Goal: Information Seeking & Learning: Learn about a topic

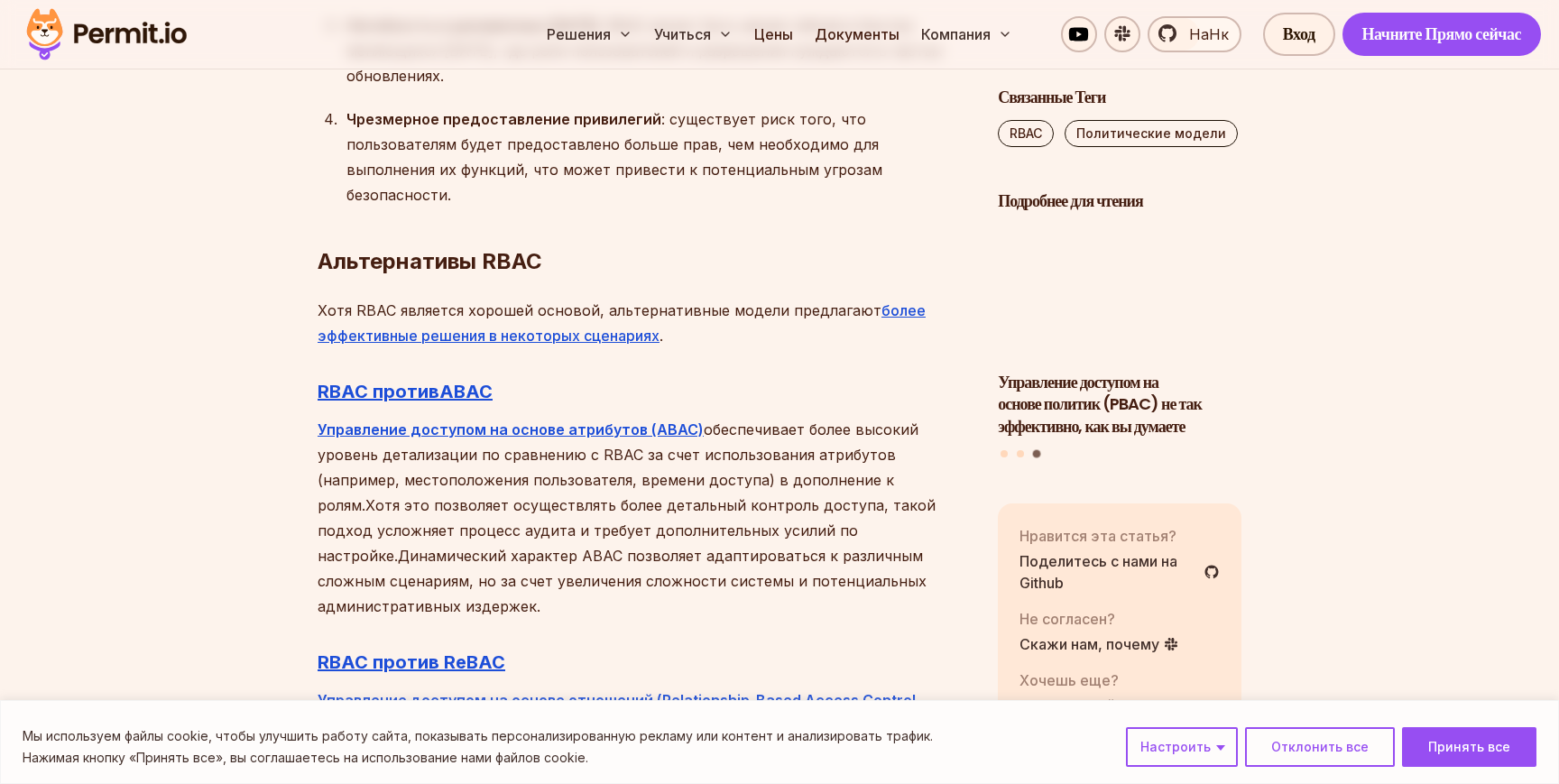
scroll to position [5130, 0]
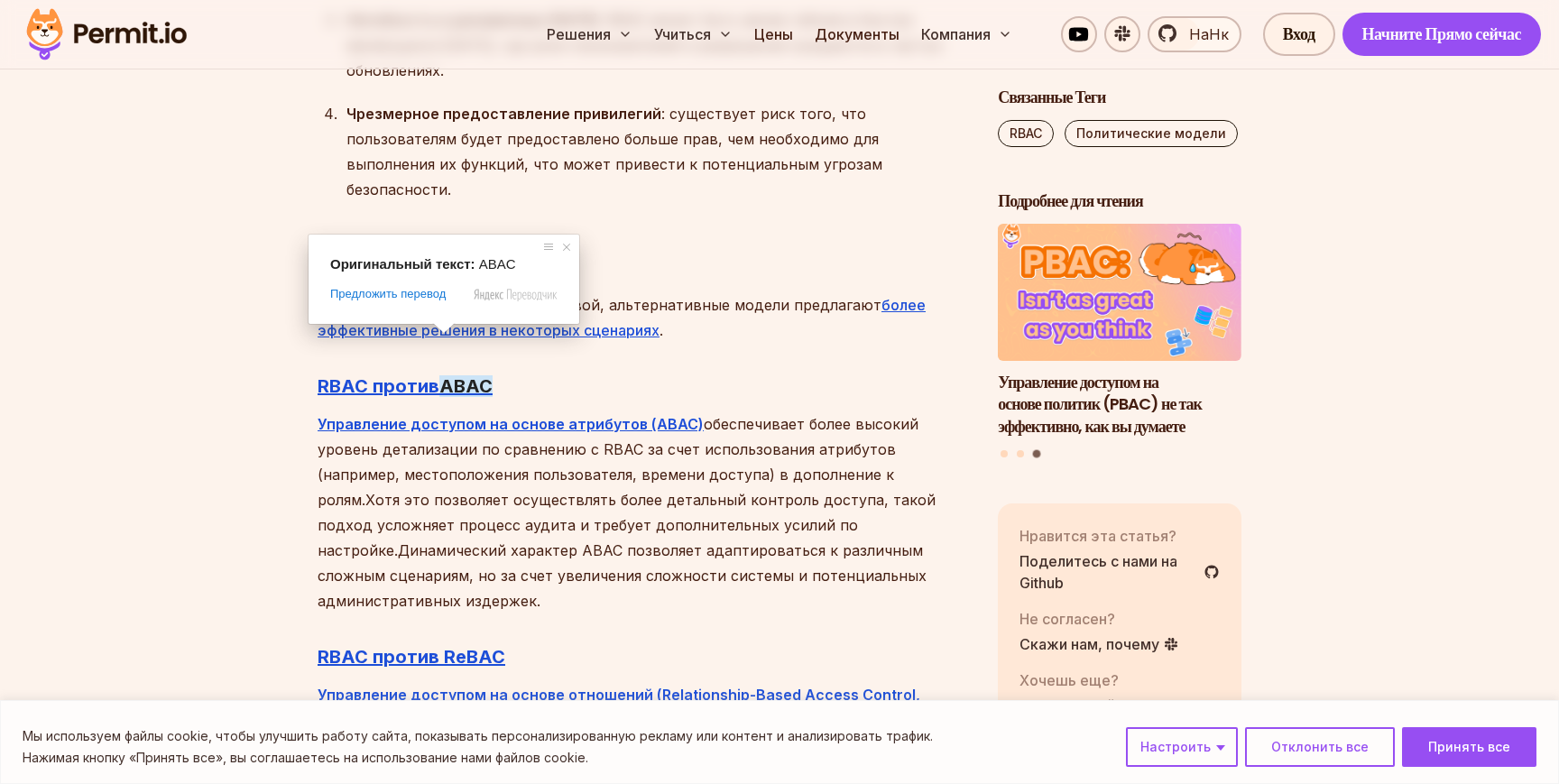
click at [439, 333] on span at bounding box center [444, 327] width 23 height 11
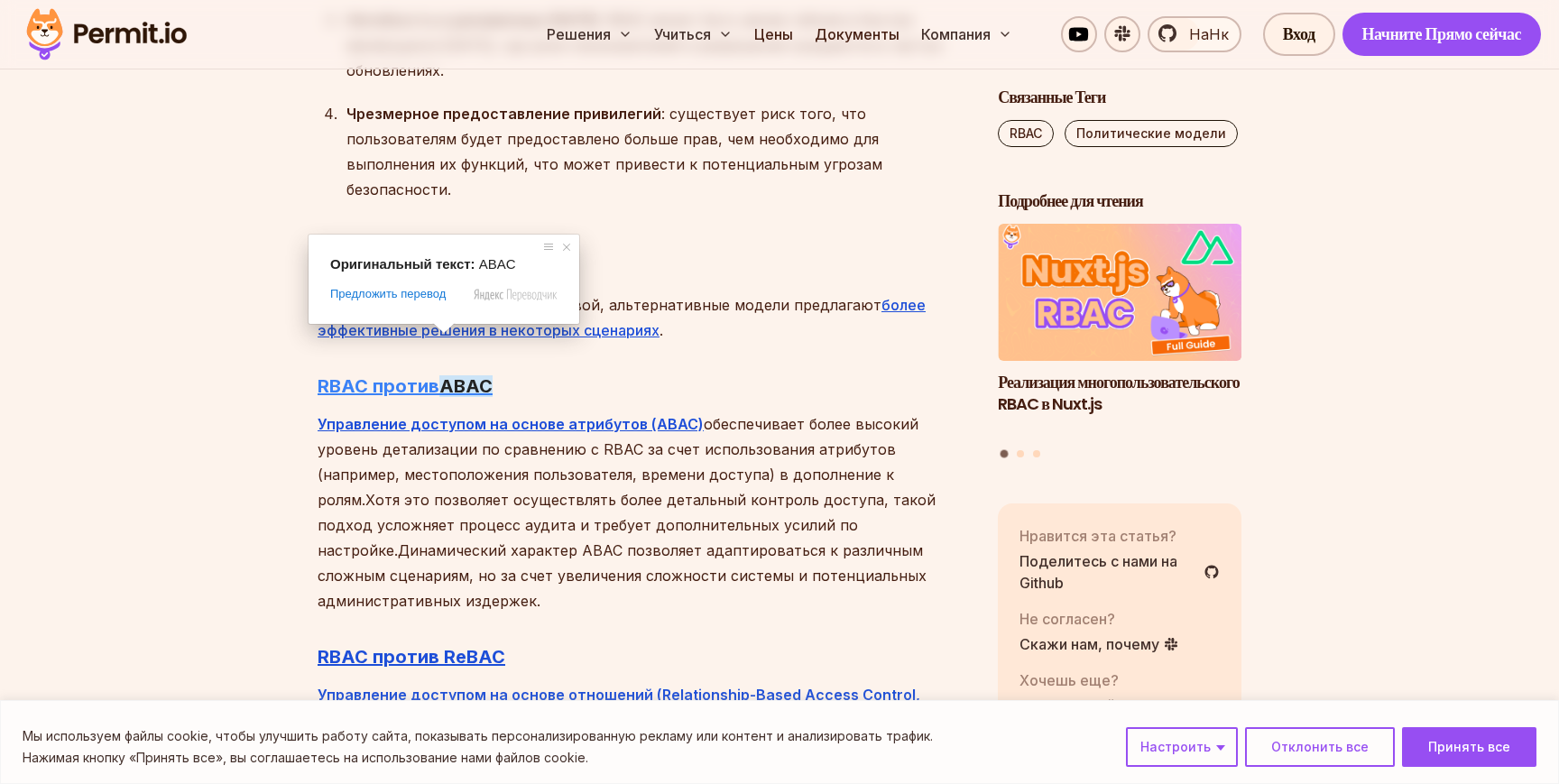
click at [406, 375] on ya-tr-span "RBAC против" at bounding box center [378, 386] width 121 height 21
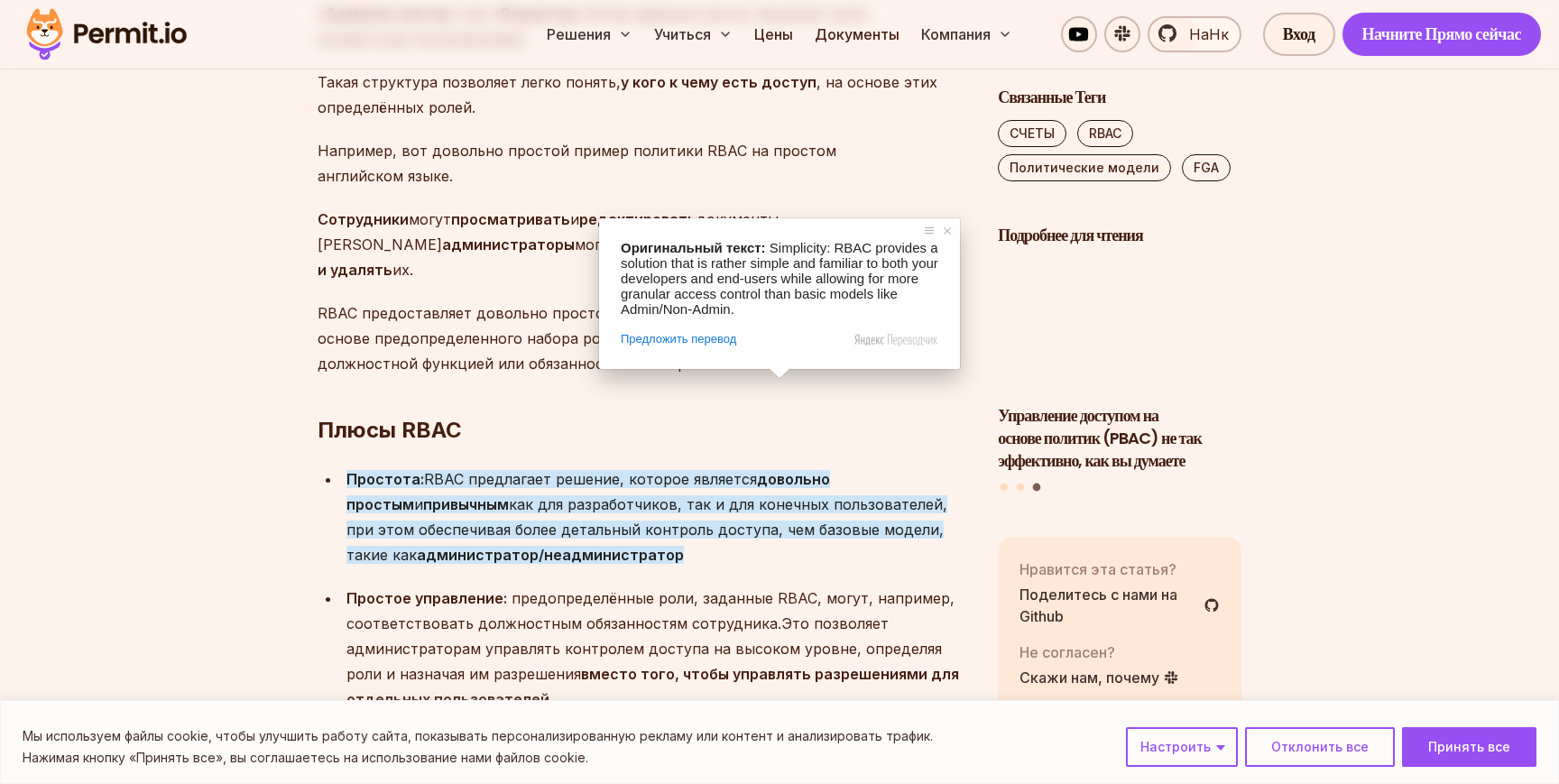
scroll to position [1759, 0]
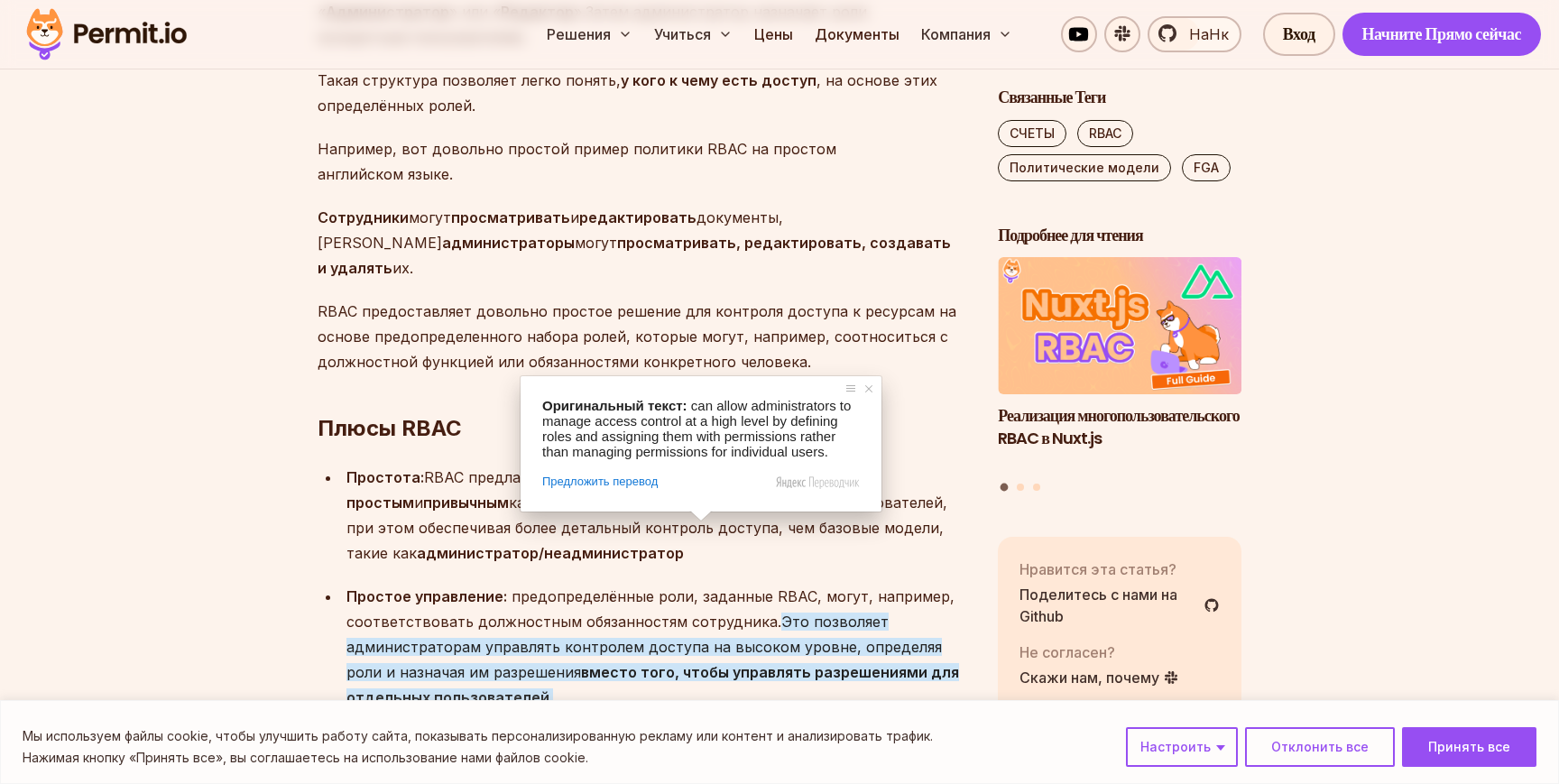
click at [697, 663] on ya-tr-span "вместо того, чтобы управлять разрешениями для отдельных пользователей" at bounding box center [652, 684] width 612 height 44
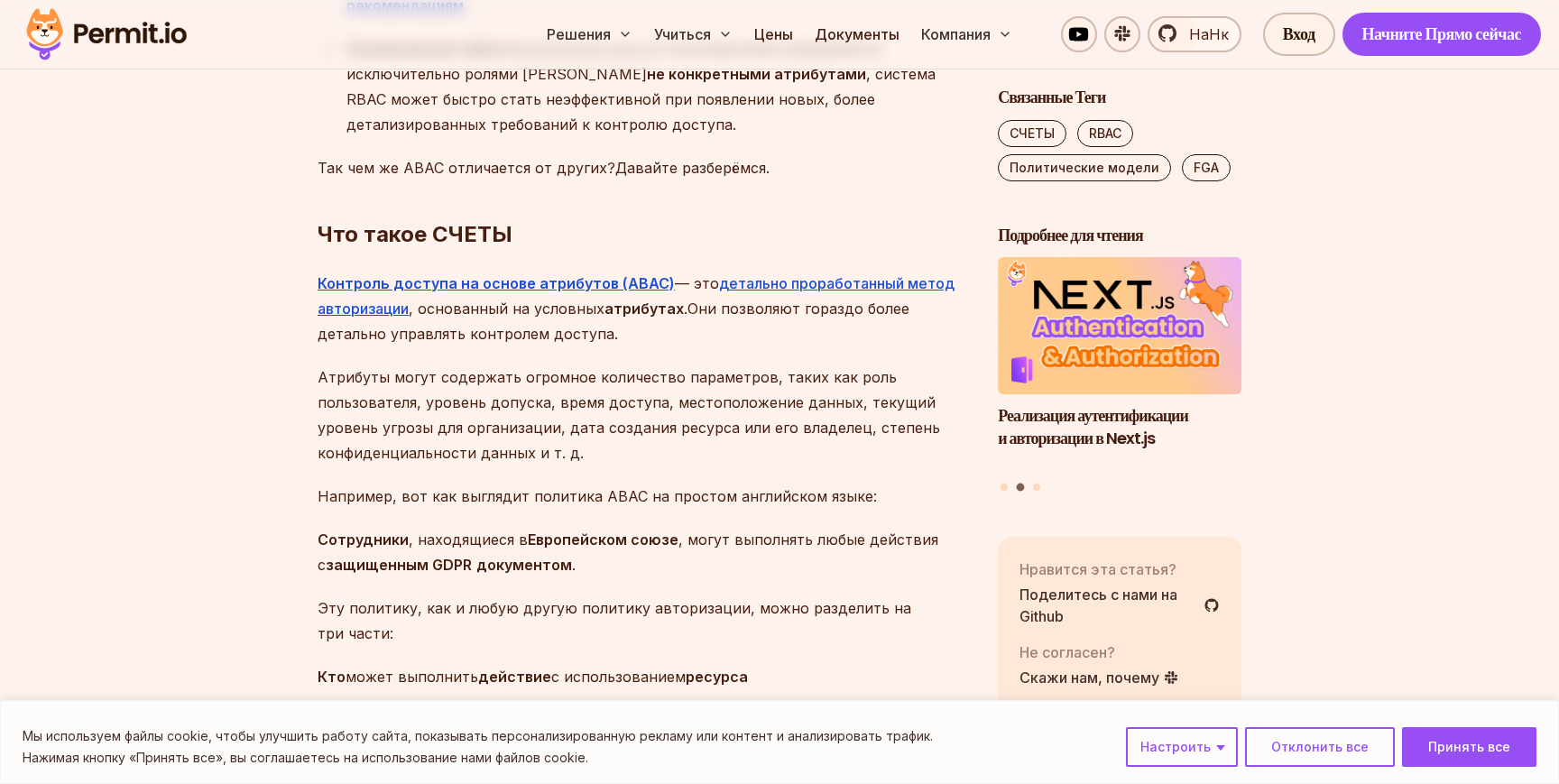
scroll to position [2866, 0]
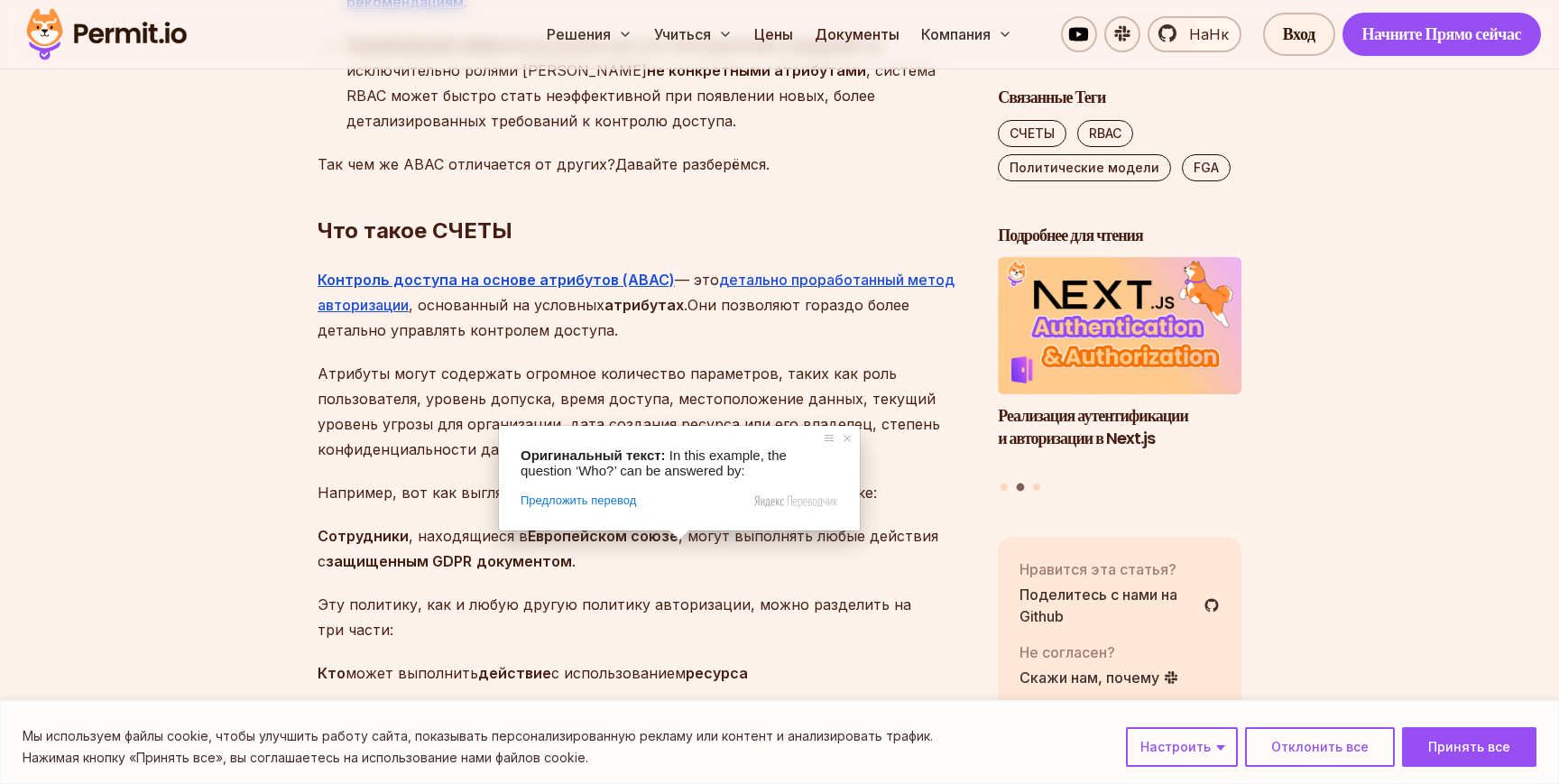
click at [667, 747] on div "Сотрудники — это роль" at bounding box center [657, 760] width 622 height 25
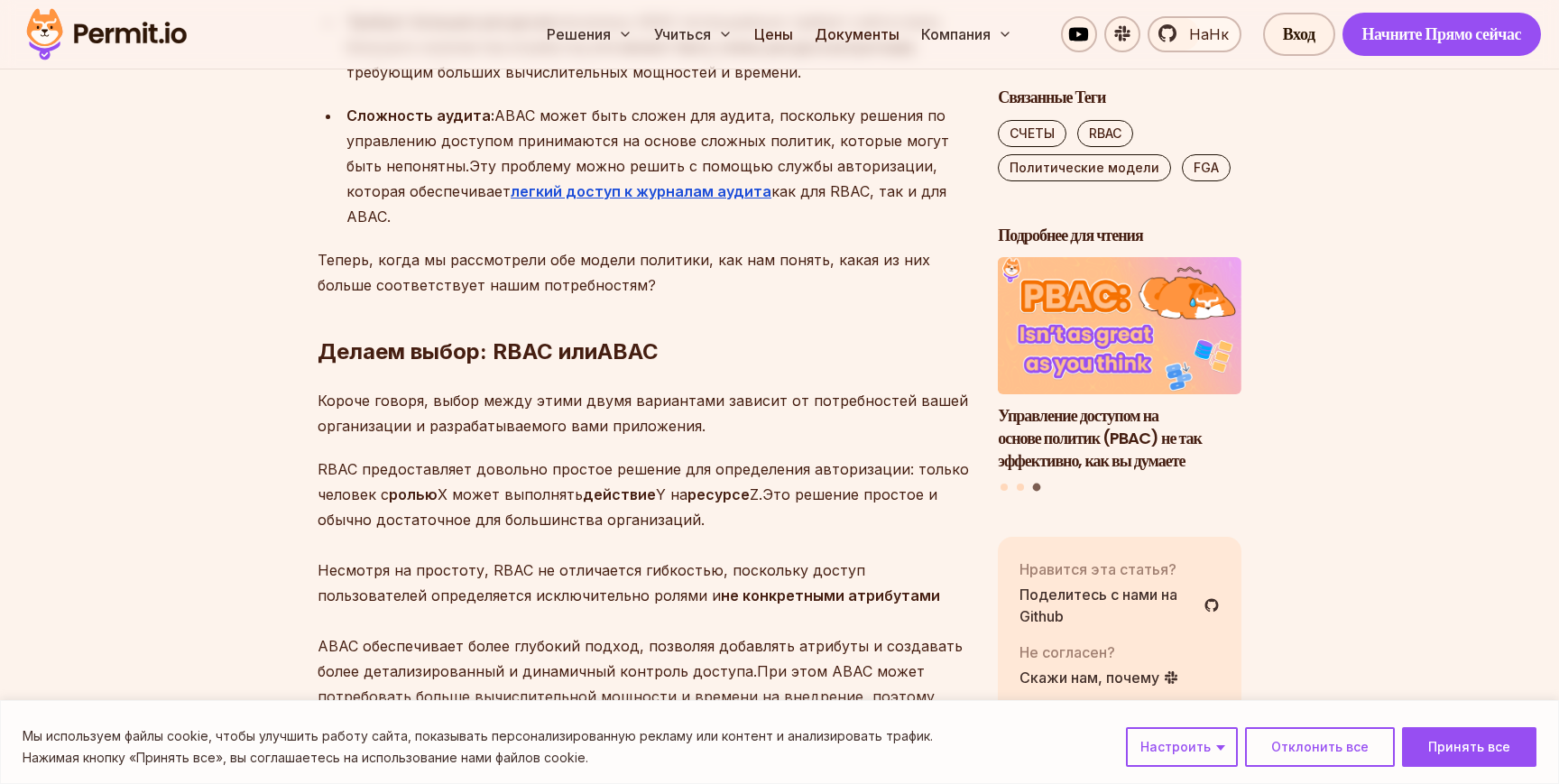
scroll to position [4815, 0]
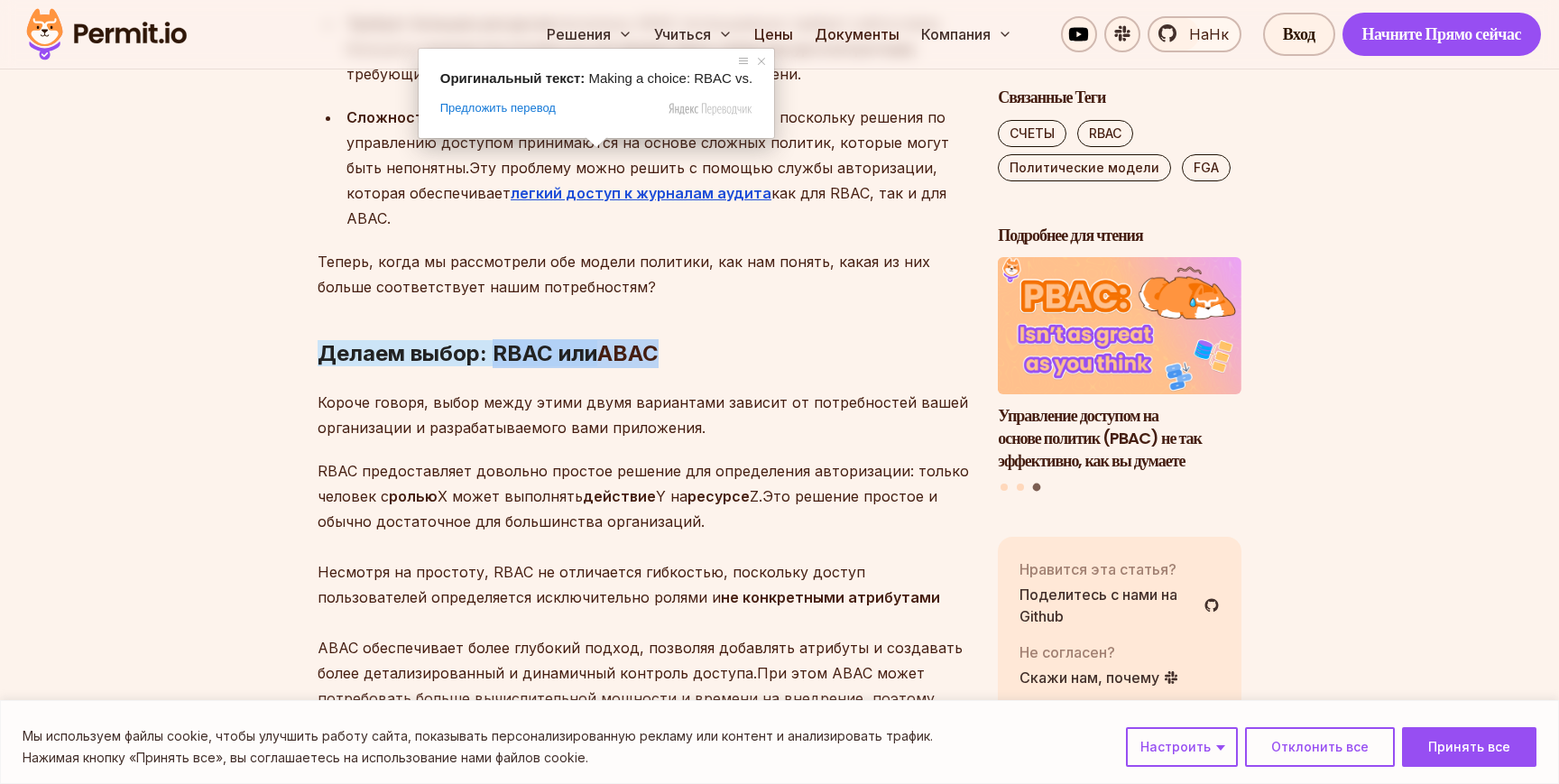
drag, startPoint x: 666, startPoint y: 148, endPoint x: 497, endPoint y: 148, distance: 169.0
click at [497, 267] on h2 "Делаем выбор: RBAC или ABAC" at bounding box center [643, 318] width 651 height 101
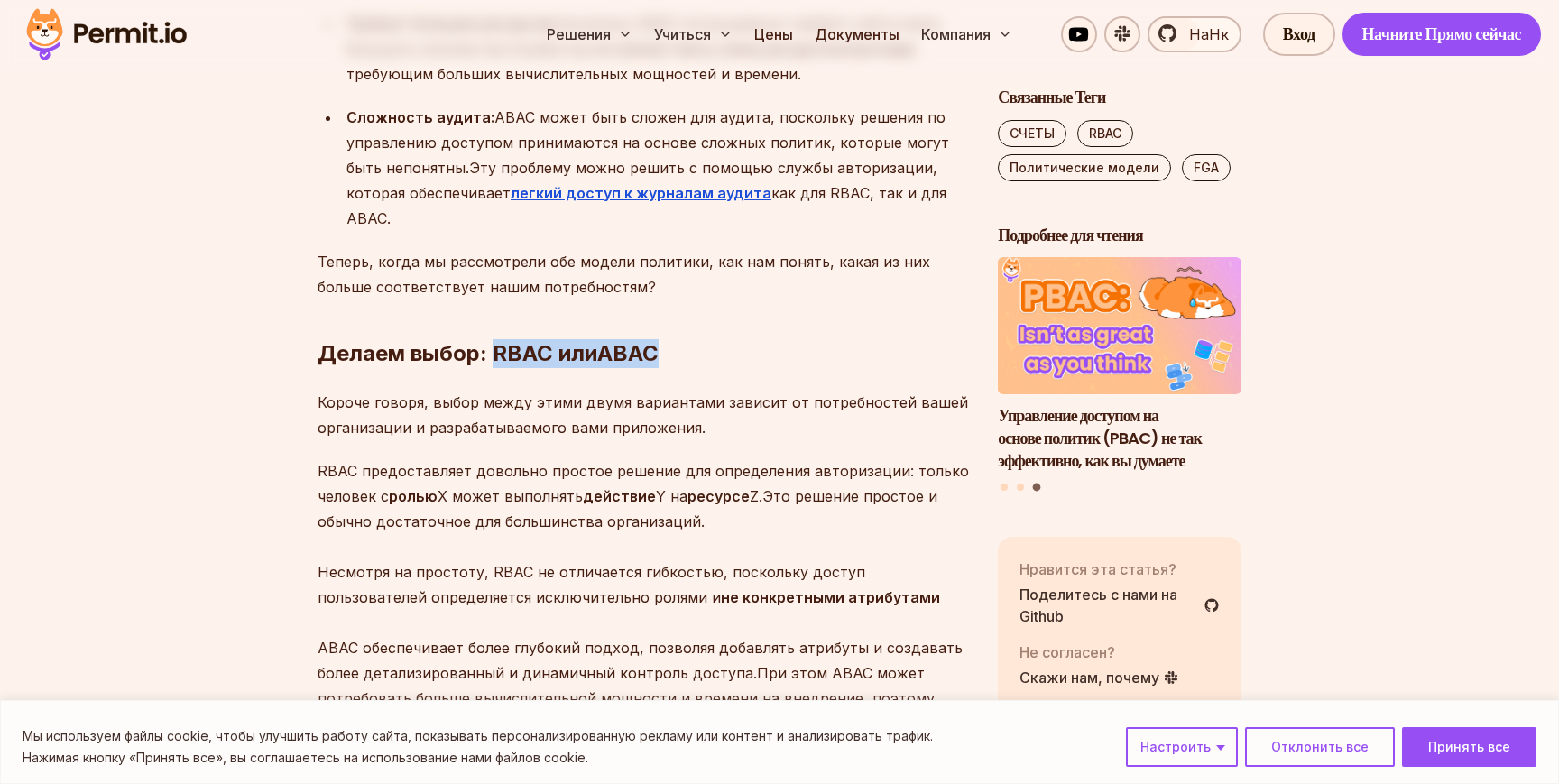
copy h2 "RBAC или ABAC"
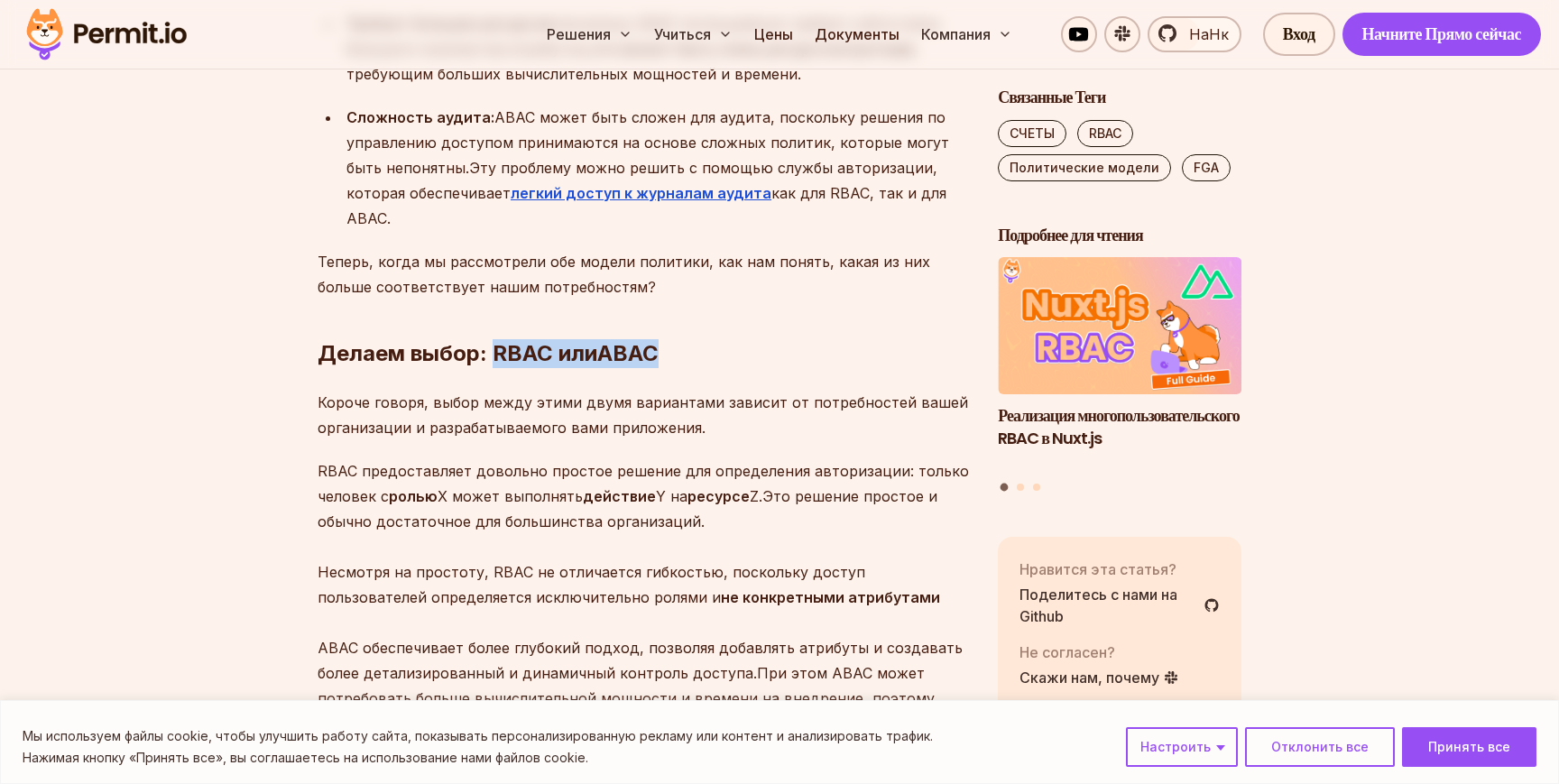
click at [612, 459] on p "RBAC предоставляет довольно простое решение для определения авторизации: только…" at bounding box center [643, 610] width 651 height 303
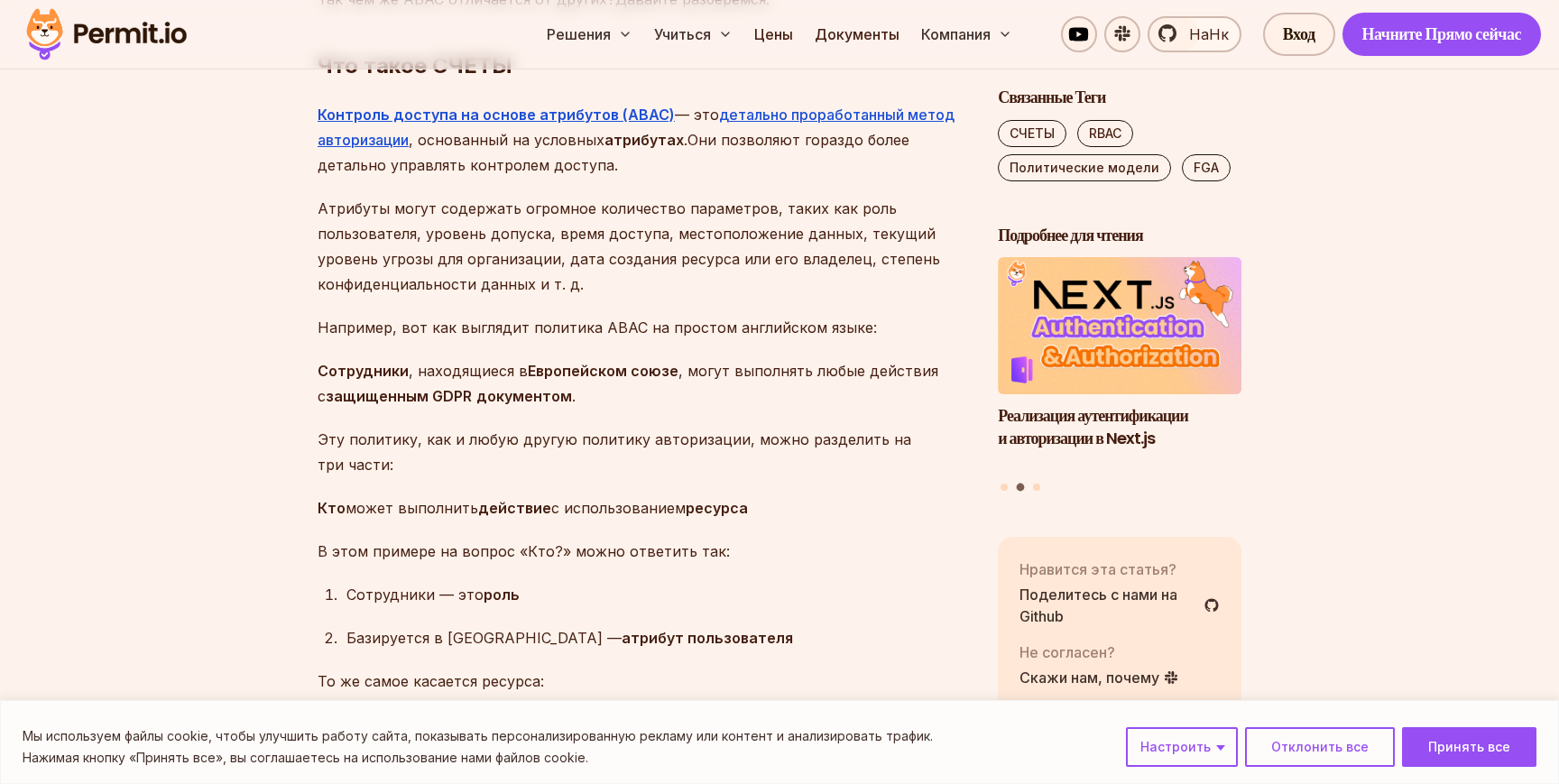
scroll to position [3033, 0]
